Goal: Task Accomplishment & Management: Manage account settings

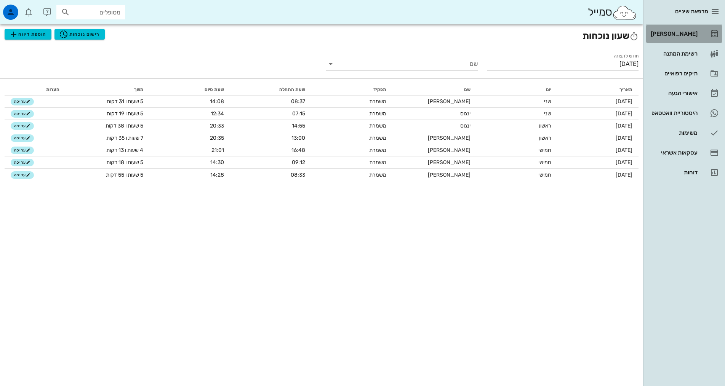
drag, startPoint x: 702, startPoint y: 34, endPoint x: 710, endPoint y: 36, distance: 8.3
click at [702, 34] on link "[PERSON_NAME]" at bounding box center [684, 34] width 76 height 18
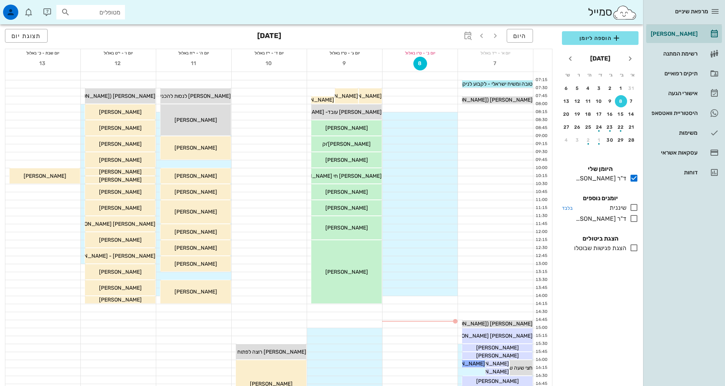
click at [634, 208] on icon at bounding box center [633, 207] width 9 height 9
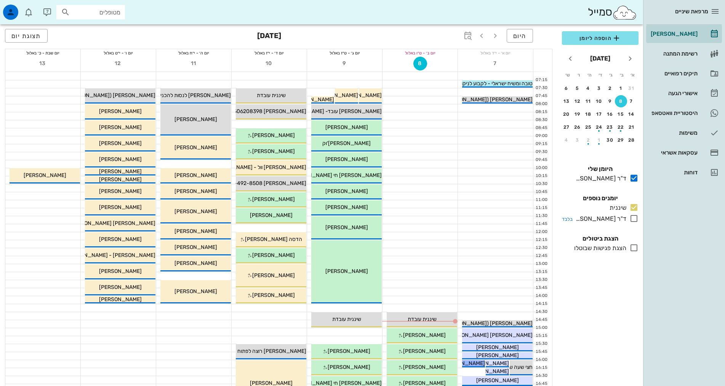
click at [634, 219] on icon at bounding box center [633, 218] width 9 height 9
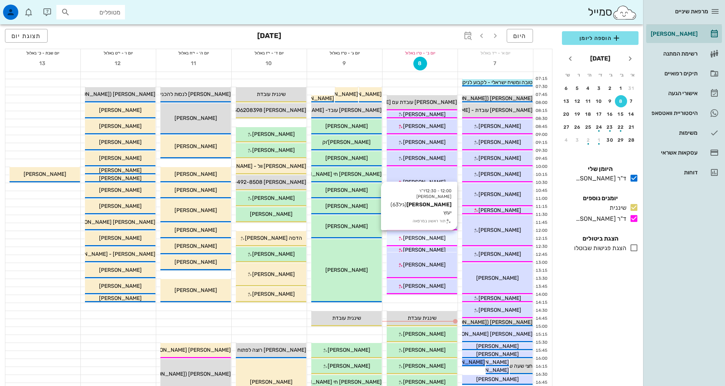
scroll to position [154, 0]
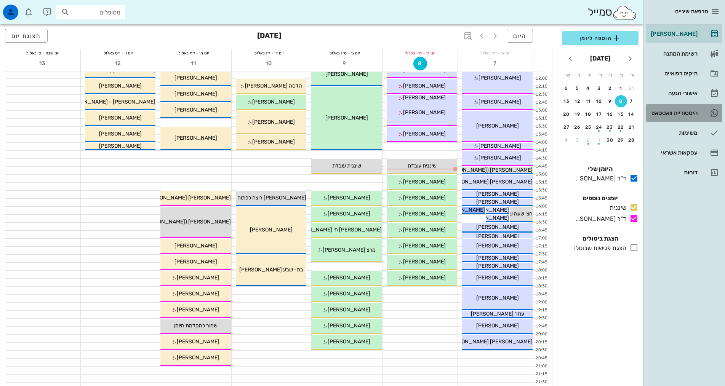
click at [682, 113] on div "היסטוריית וואטסאפ" at bounding box center [673, 113] width 48 height 6
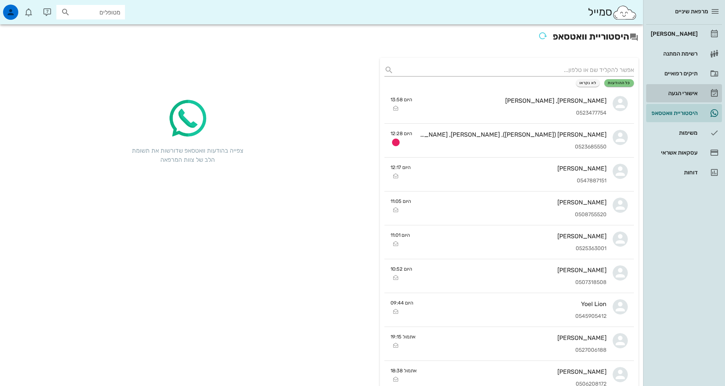
click at [680, 93] on div "אישורי הגעה" at bounding box center [673, 93] width 48 height 6
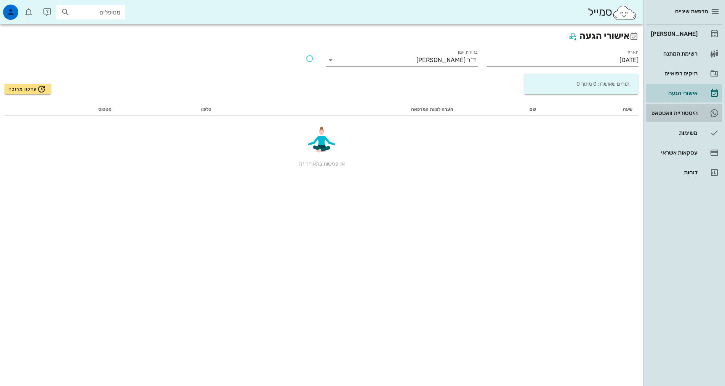
click at [677, 112] on div "היסטוריית וואטסאפ" at bounding box center [673, 113] width 48 height 6
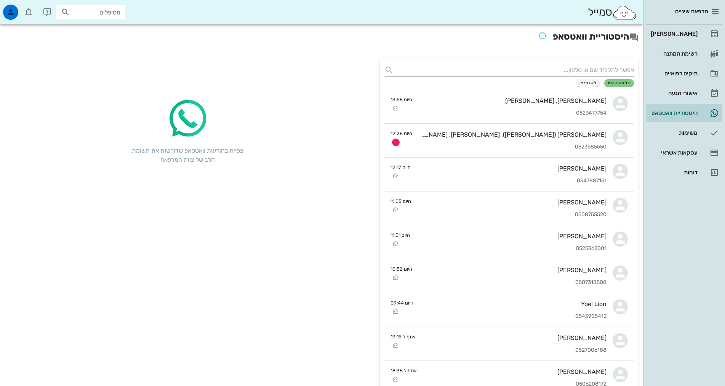
click at [585, 70] on input "text" at bounding box center [515, 70] width 237 height 12
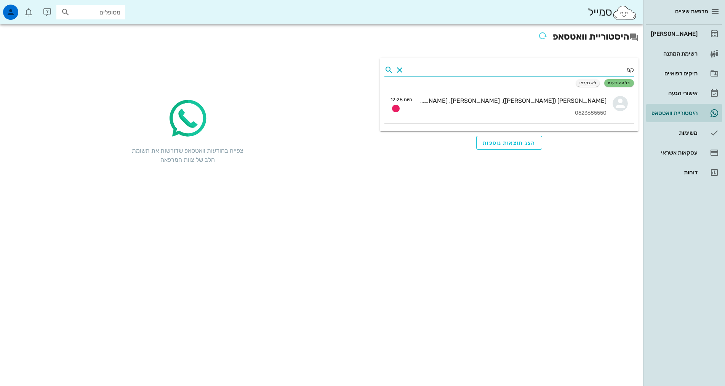
type input "ק"
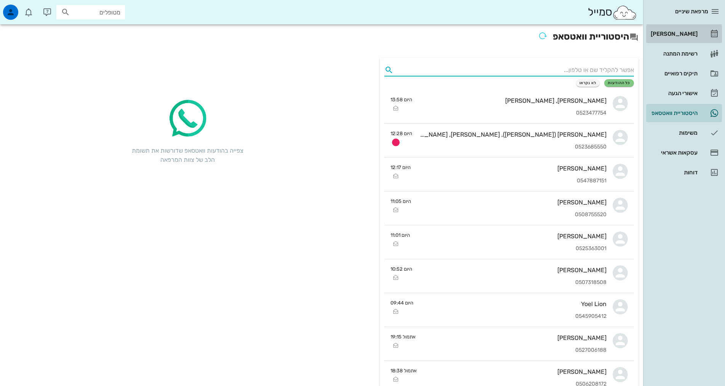
click at [685, 32] on div "[PERSON_NAME]" at bounding box center [673, 34] width 48 height 6
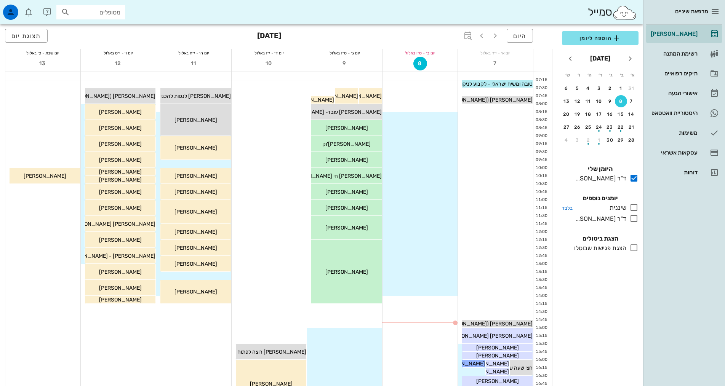
click at [636, 208] on icon at bounding box center [633, 207] width 9 height 9
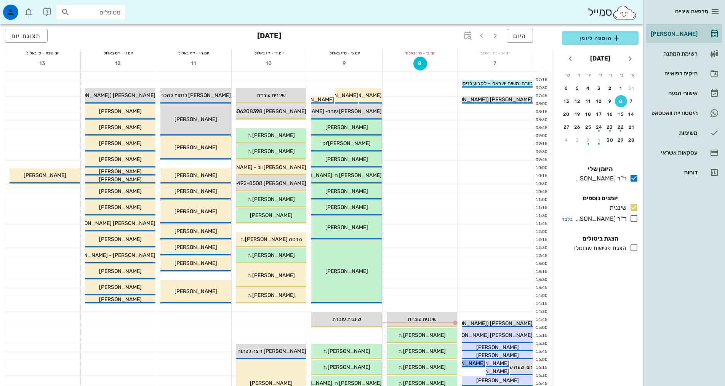
click at [636, 218] on icon at bounding box center [633, 218] width 9 height 9
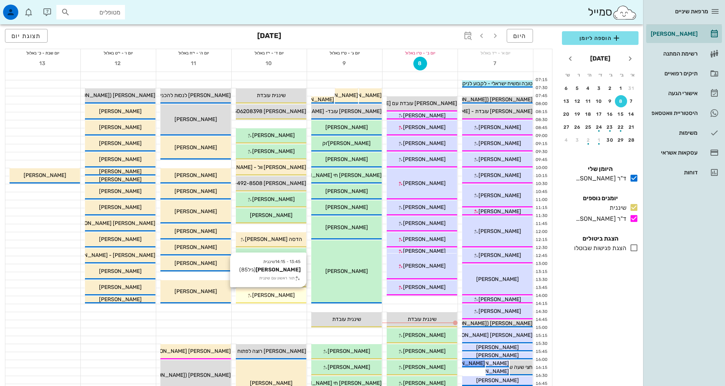
click at [283, 298] on span "[PERSON_NAME]" at bounding box center [273, 295] width 43 height 6
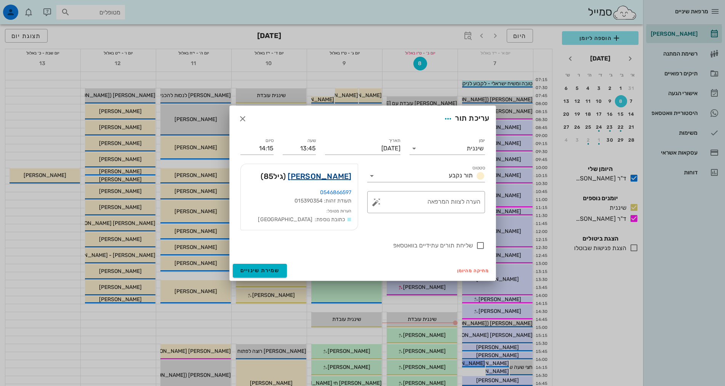
click at [325, 179] on link "[PERSON_NAME]" at bounding box center [320, 176] width 64 height 12
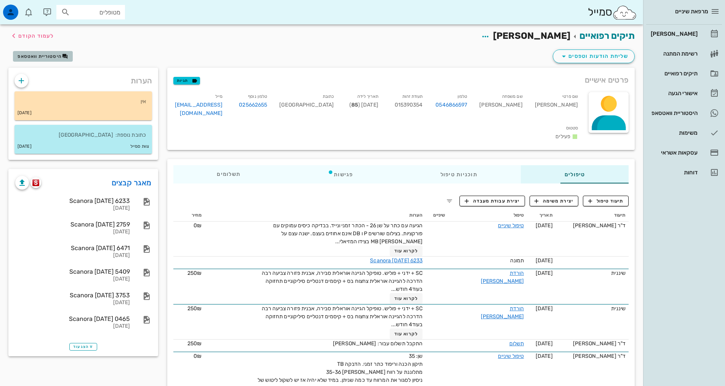
click at [55, 51] on button "היסטוריית וואטסאפ" at bounding box center [43, 56] width 60 height 11
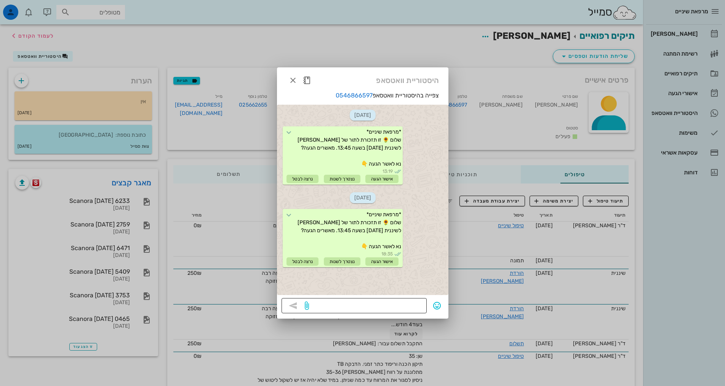
click at [391, 308] on textarea at bounding box center [367, 307] width 112 height 12
click at [293, 80] on icon "button" at bounding box center [292, 80] width 9 height 9
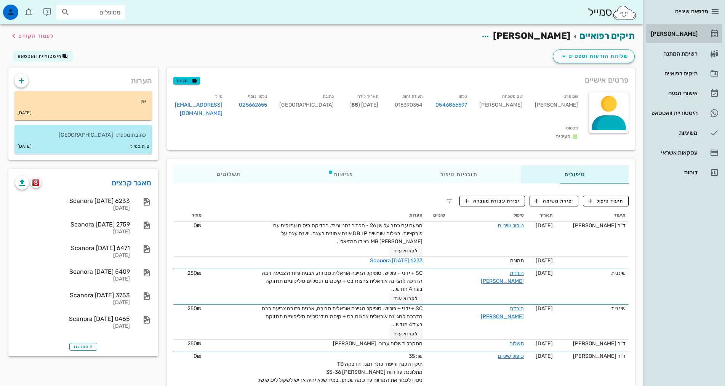
click at [684, 36] on div "[PERSON_NAME]" at bounding box center [673, 34] width 48 height 6
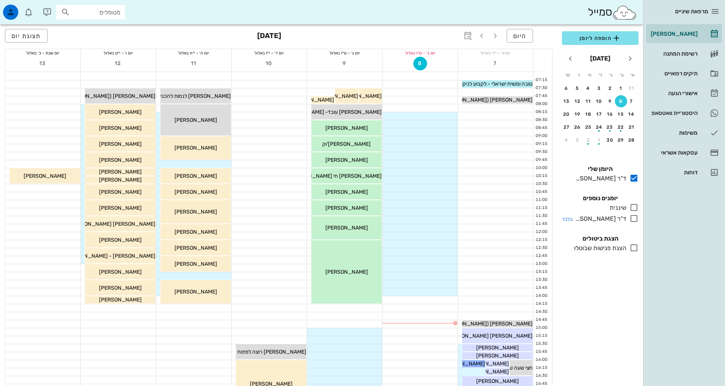
click at [634, 205] on icon at bounding box center [633, 207] width 9 height 9
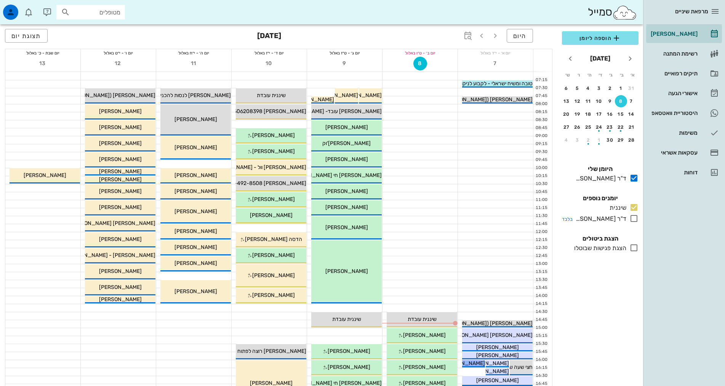
click at [633, 219] on icon at bounding box center [633, 218] width 9 height 9
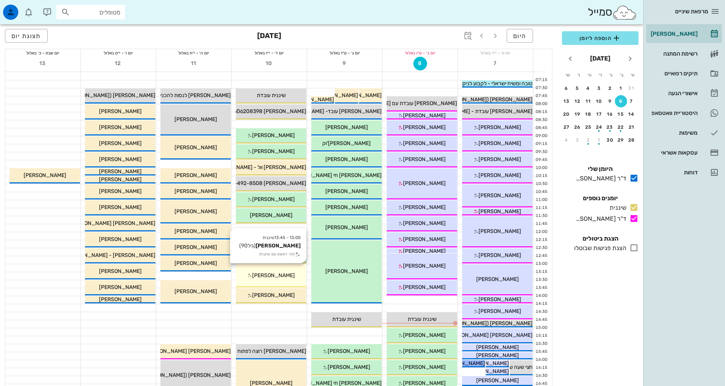
click at [280, 281] on div "13:00 - 13:45 שיננית [PERSON_NAME] (גיל 90 ) תור ראשון עם שיננית [PERSON_NAME]" at bounding box center [271, 275] width 70 height 23
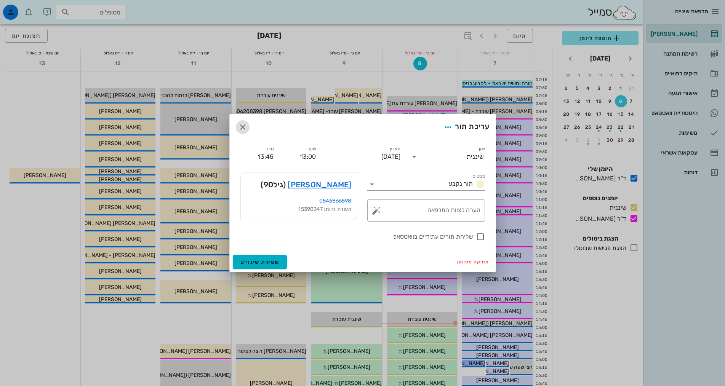
click at [245, 128] on icon "button" at bounding box center [242, 127] width 9 height 9
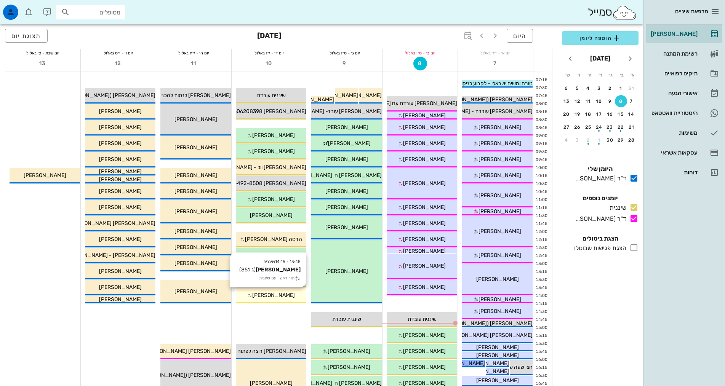
click at [267, 295] on span "[PERSON_NAME]" at bounding box center [273, 295] width 43 height 6
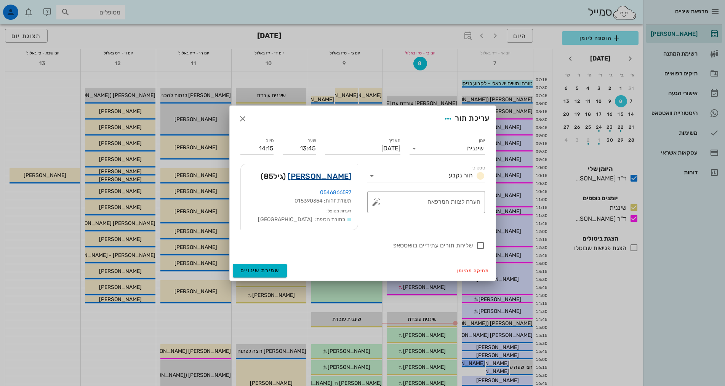
click at [314, 178] on link "[PERSON_NAME]" at bounding box center [320, 176] width 64 height 12
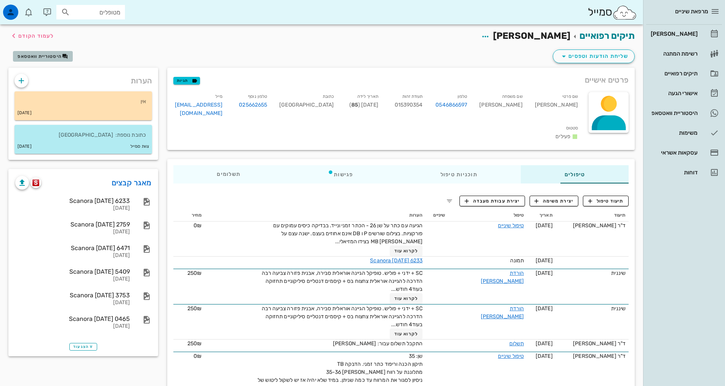
click at [52, 58] on span "היסטוריית וואטסאפ" at bounding box center [40, 56] width 44 height 5
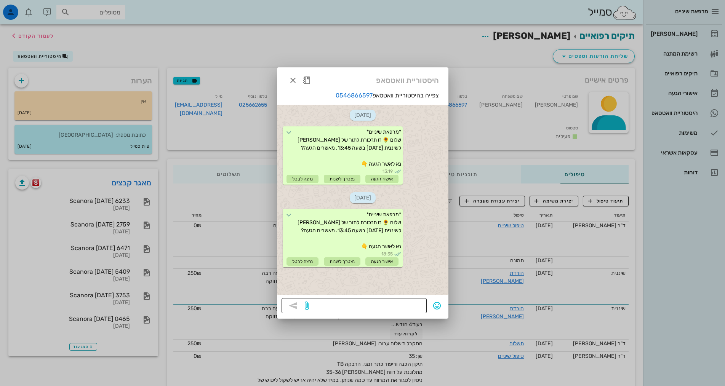
drag, startPoint x: 373, startPoint y: 305, endPoint x: 378, endPoint y: 304, distance: 5.1
click at [375, 304] on textarea at bounding box center [367, 307] width 112 height 12
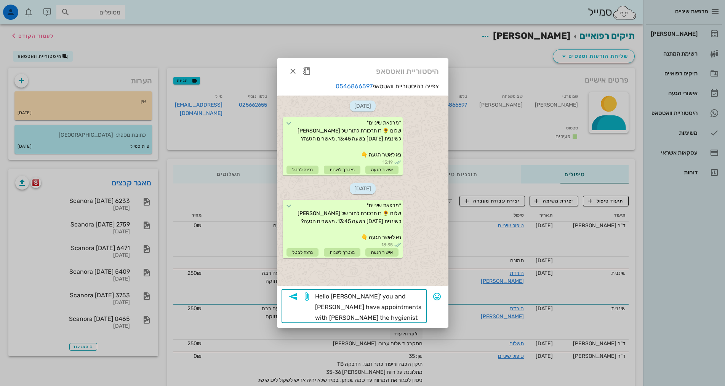
drag, startPoint x: 342, startPoint y: 320, endPoint x: 368, endPoint y: 326, distance: 26.5
click at [343, 320] on textarea "Hello [PERSON_NAME]' you and [PERSON_NAME] have appointments with [PERSON_NAME]…" at bounding box center [367, 307] width 112 height 32
click at [366, 318] on textarea "Hello [PERSON_NAME]' you and [PERSON_NAME] have appointments with [PERSON_NAME]…" at bounding box center [367, 307] width 112 height 32
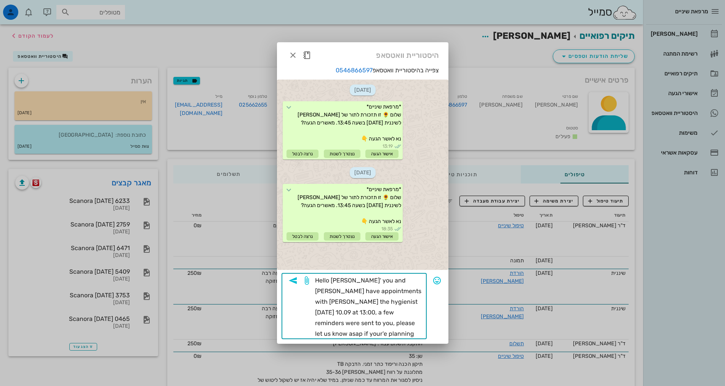
click at [375, 325] on textarea "Hello [PERSON_NAME]' you and [PERSON_NAME] have appointments with [PERSON_NAME]…" at bounding box center [367, 307] width 112 height 64
click at [329, 333] on textarea "Hello [PERSON_NAME]' you and [PERSON_NAME] have appointments with [PERSON_NAME]…" at bounding box center [367, 307] width 112 height 64
click at [347, 278] on textarea "Hello [PERSON_NAME]' you and [PERSON_NAME] have appointments with [PERSON_NAME]…" at bounding box center [367, 307] width 112 height 64
type textarea "Hello [PERSON_NAME], you and [PERSON_NAME] have appointments with [PERSON_NAME]…"
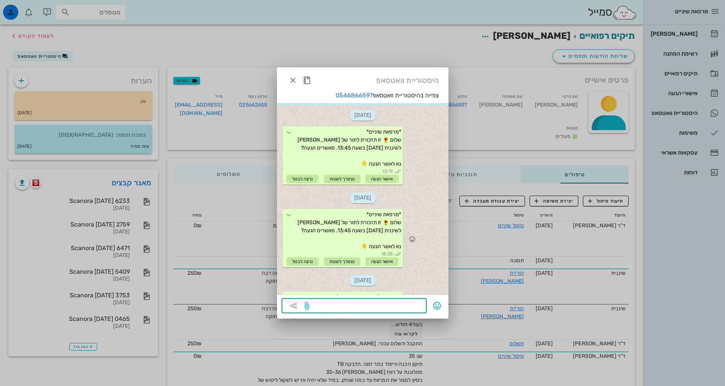
scroll to position [65, 0]
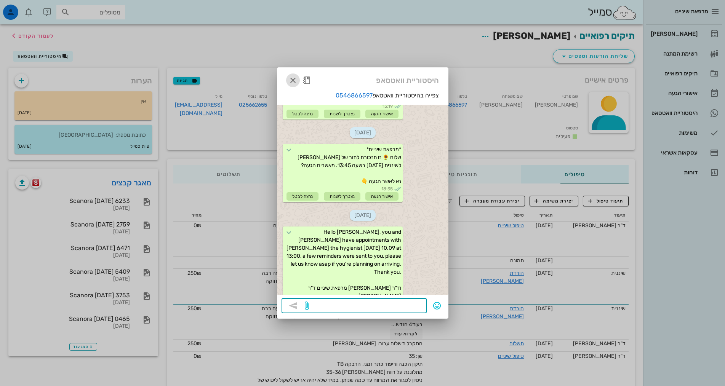
click at [290, 82] on icon "button" at bounding box center [292, 80] width 9 height 9
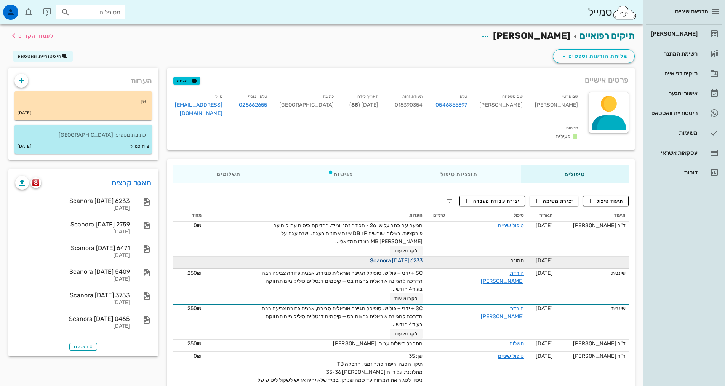
click at [372, 258] on link "Scanora [DATE] 6233" at bounding box center [396, 261] width 53 height 6
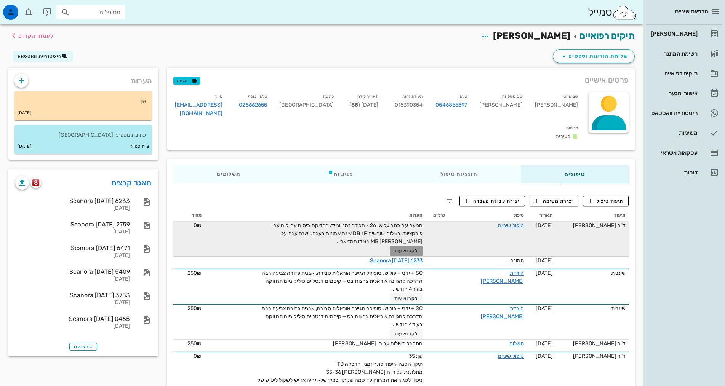
click at [394, 248] on span "לקרוא עוד" at bounding box center [406, 250] width 24 height 5
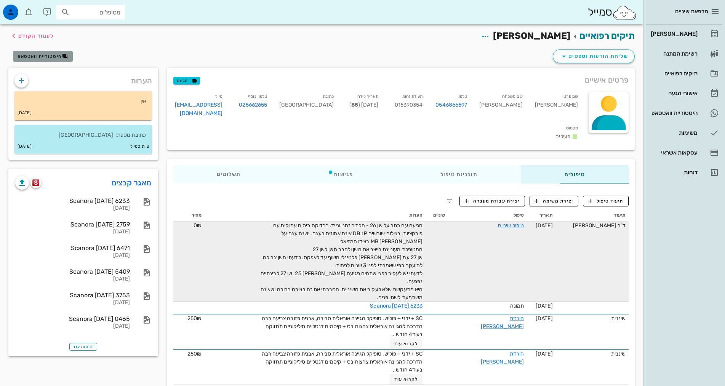
click at [37, 54] on span "היסטוריית וואטסאפ" at bounding box center [40, 56] width 44 height 5
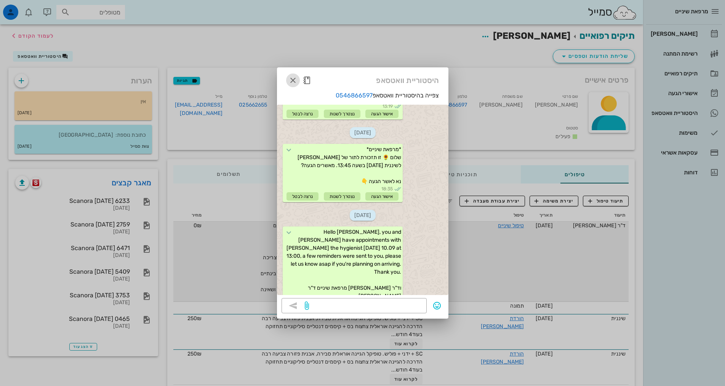
click at [291, 78] on icon "button" at bounding box center [292, 80] width 9 height 9
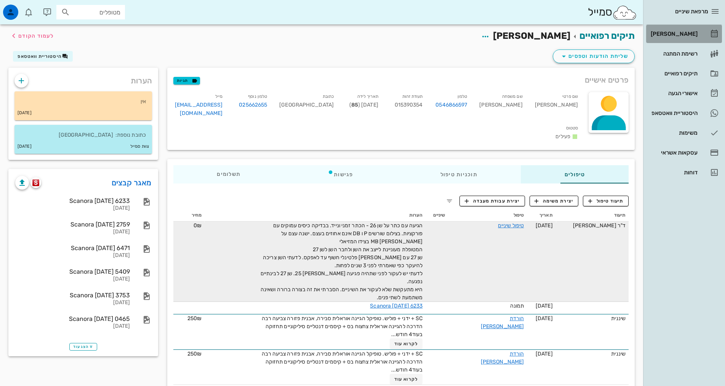
click at [679, 28] on div "[PERSON_NAME]" at bounding box center [673, 34] width 48 height 12
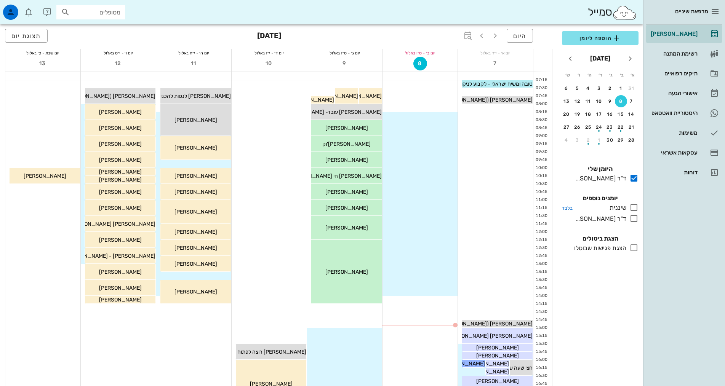
click at [633, 209] on icon at bounding box center [633, 207] width 9 height 9
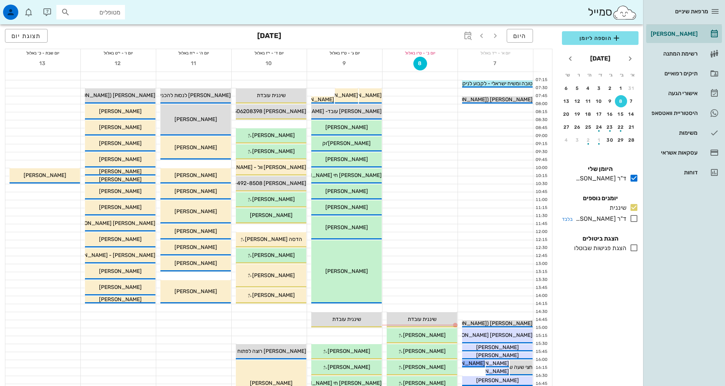
click at [634, 219] on icon at bounding box center [633, 218] width 9 height 9
